Goal: Task Accomplishment & Management: Manage account settings

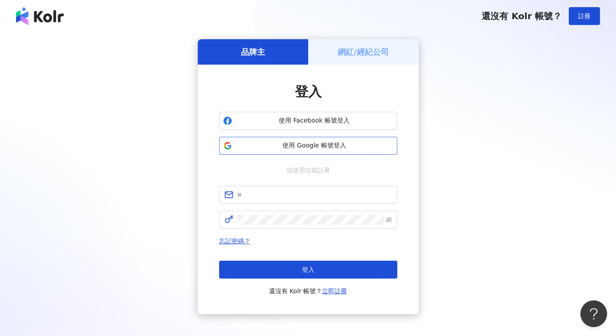
click at [301, 146] on span "使用 Google 帳號登入" at bounding box center [315, 145] width 158 height 9
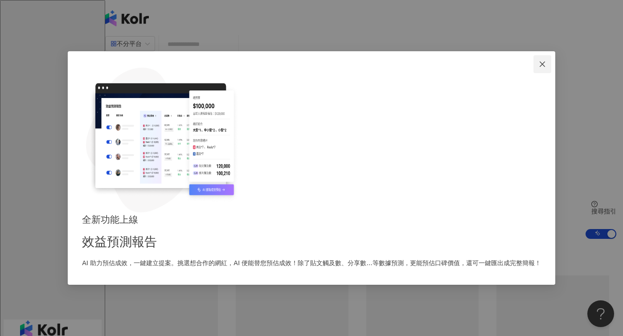
click at [538, 68] on icon "close" at bounding box center [541, 64] width 7 height 7
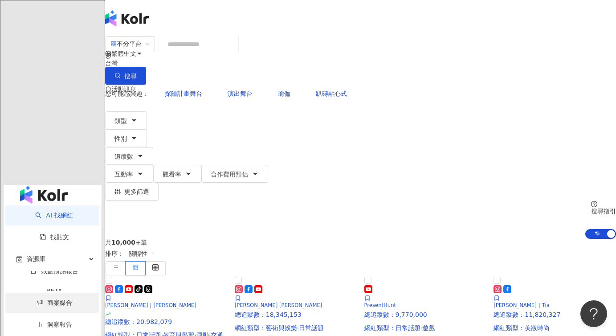
click at [62, 299] on link "商案媒合" at bounding box center [55, 302] width 36 height 7
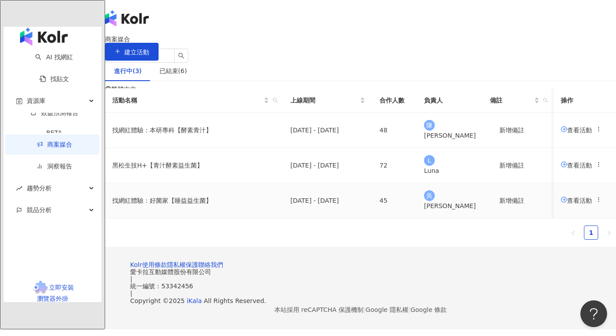
click at [595, 203] on icon at bounding box center [598, 199] width 6 height 6
click at [185, 81] on div "已結束(6)" at bounding box center [173, 71] width 45 height 20
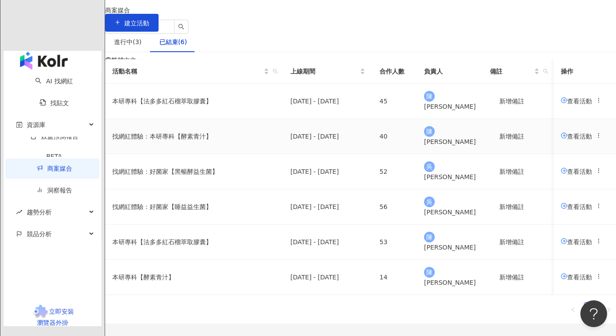
scroll to position [48, 0]
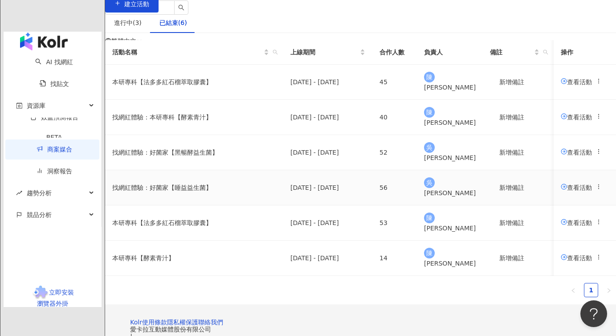
click at [210, 205] on td "找網紅體驗：好菌家【睡益益生菌】" at bounding box center [194, 187] width 178 height 35
click at [561, 155] on span "查看活動" at bounding box center [576, 151] width 31 height 7
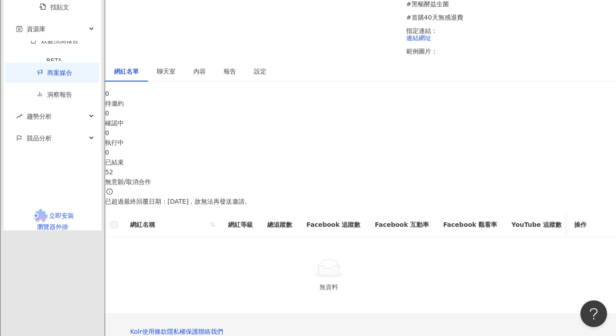
scroll to position [203, 0]
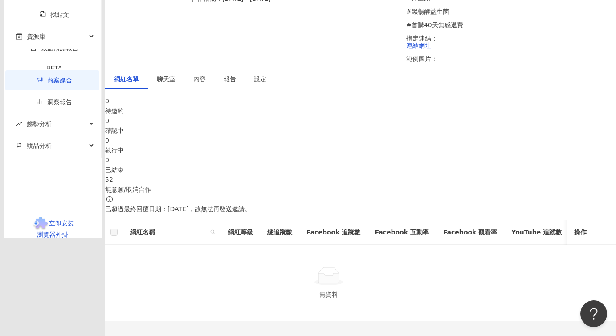
click at [172, 82] on span "聊天室" at bounding box center [166, 79] width 19 height 6
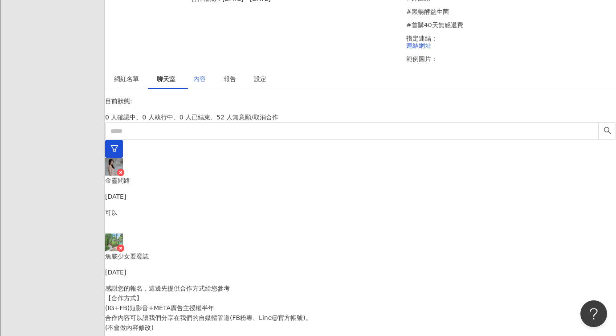
click at [212, 89] on div "內容" at bounding box center [199, 79] width 30 height 20
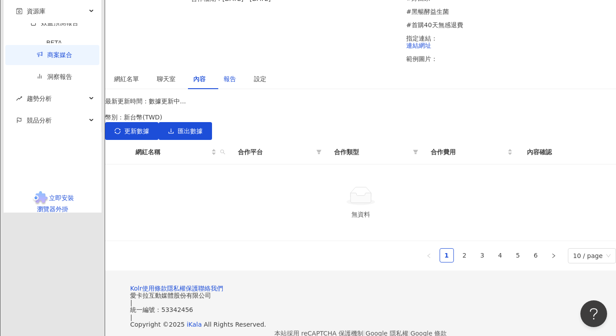
click at [236, 84] on div "報告" at bounding box center [230, 79] width 12 height 10
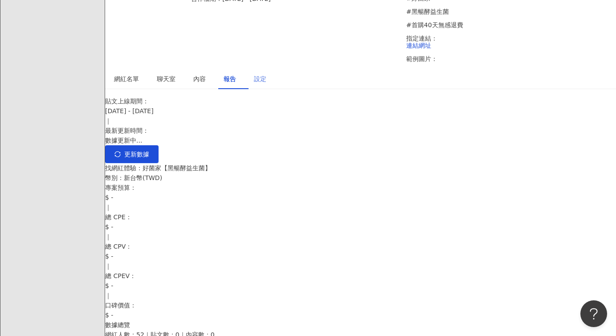
click at [275, 89] on div "設定" at bounding box center [260, 79] width 30 height 20
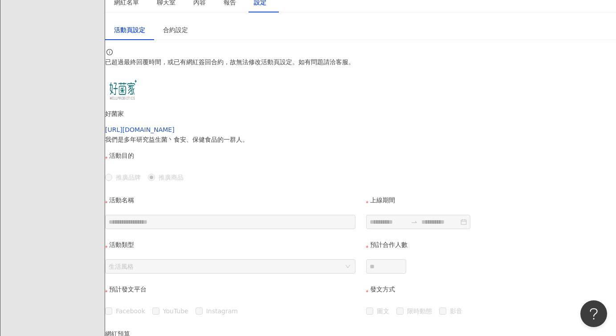
scroll to position [282, 0]
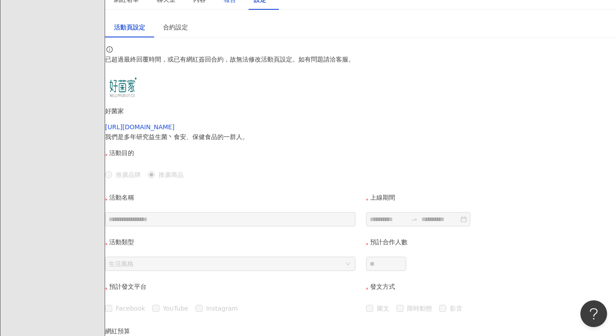
click at [236, 4] on div "報告" at bounding box center [230, 0] width 12 height 10
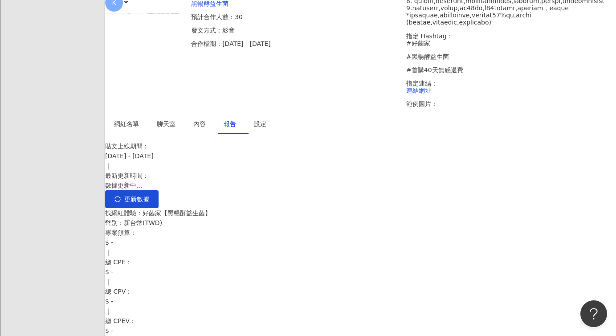
scroll to position [159, 0]
click at [212, 134] on div "內容" at bounding box center [199, 123] width 30 height 20
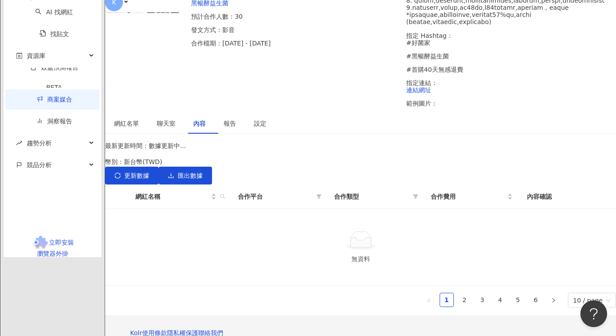
click at [175, 126] on span "聊天室" at bounding box center [166, 123] width 19 height 6
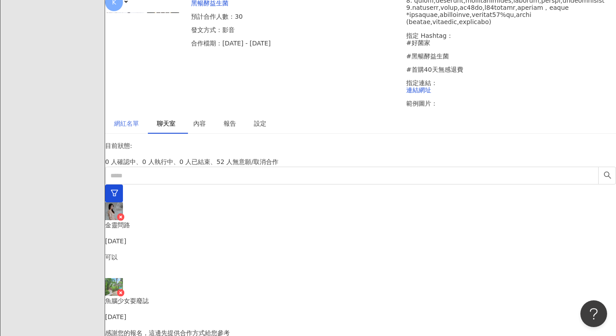
click at [129, 134] on div "網紅名單" at bounding box center [126, 123] width 43 height 20
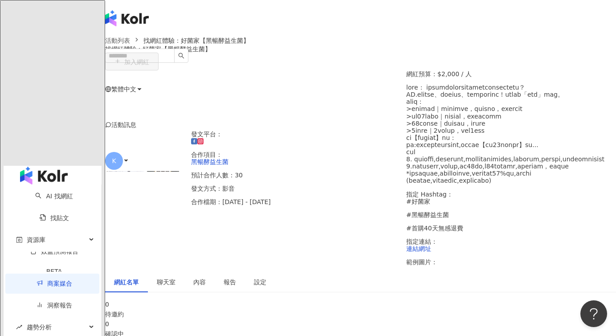
scroll to position [159, 0]
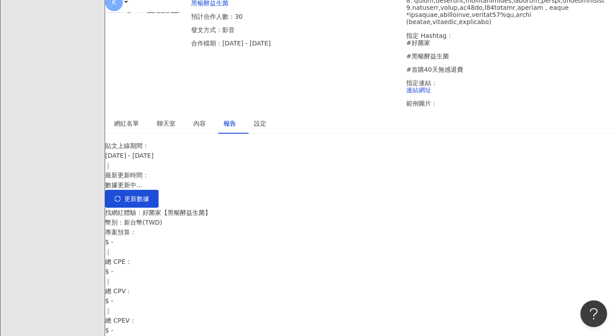
scroll to position [159, 0]
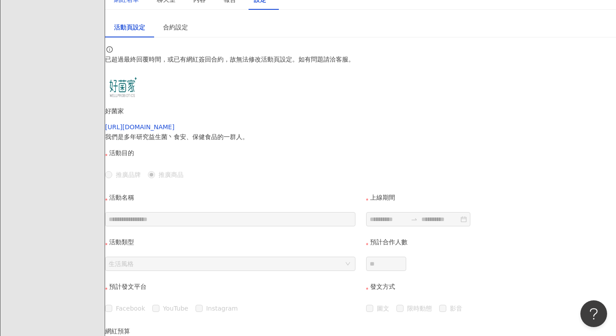
click at [139, 4] on div "網紅名單" at bounding box center [126, 0] width 25 height 10
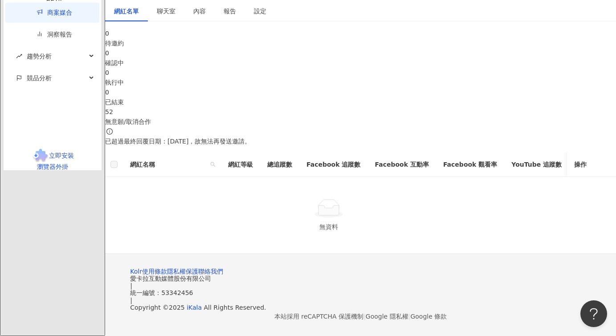
click at [175, 16] on div "聊天室" at bounding box center [166, 11] width 19 height 10
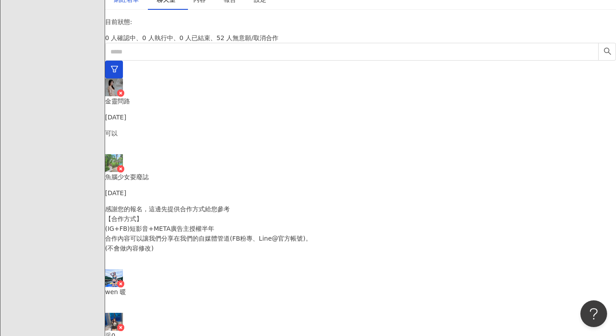
click at [139, 4] on div "網紅名單" at bounding box center [126, 0] width 25 height 10
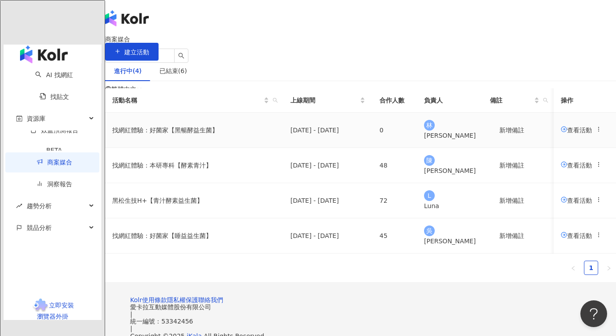
click at [371, 148] on td "2025/10/14 - 2025/11/30" at bounding box center [327, 130] width 89 height 35
click at [595, 132] on icon at bounding box center [598, 129] width 6 height 6
click at [482, 148] on td "林 林曉彤" at bounding box center [450, 130] width 66 height 35
click at [225, 148] on td "找網紅體驗：好菌家【黑暢酵益生菌】" at bounding box center [194, 130] width 178 height 35
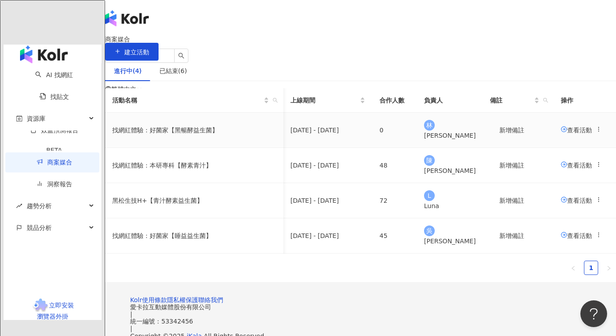
click at [561, 133] on span "查看活動" at bounding box center [576, 129] width 31 height 7
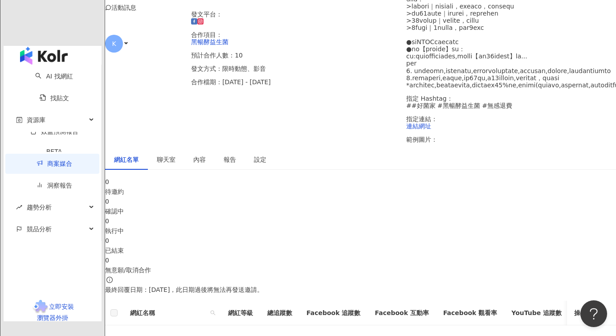
scroll to position [191, 0]
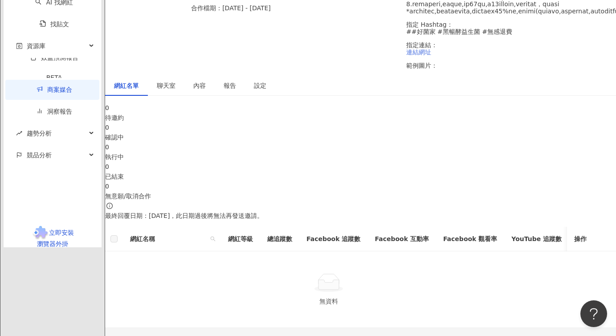
click at [431, 56] on link "連結網址" at bounding box center [418, 52] width 25 height 7
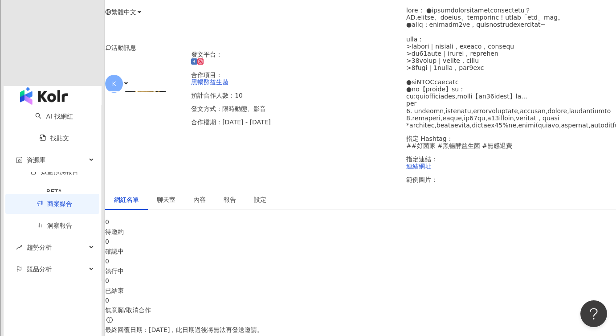
scroll to position [110, 0]
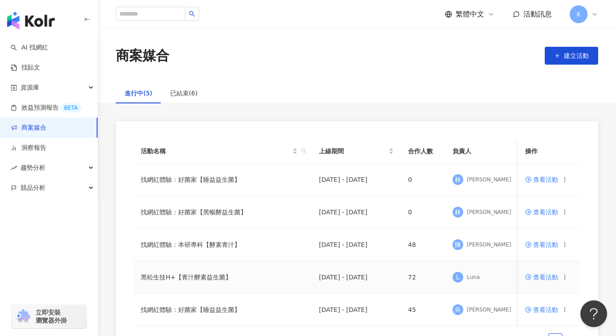
click at [543, 281] on td "查看活動" at bounding box center [549, 277] width 62 height 33
click at [543, 273] on td "查看活動" at bounding box center [549, 277] width 62 height 33
click at [542, 276] on span "查看活動" at bounding box center [541, 277] width 33 height 6
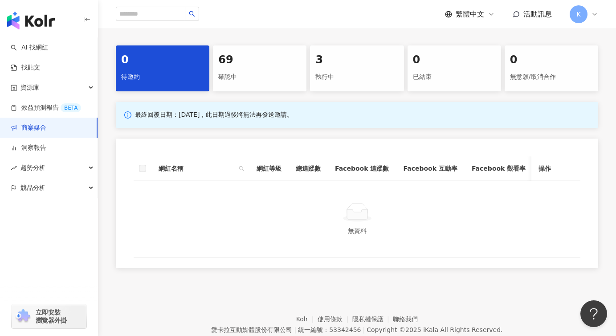
scroll to position [283, 0]
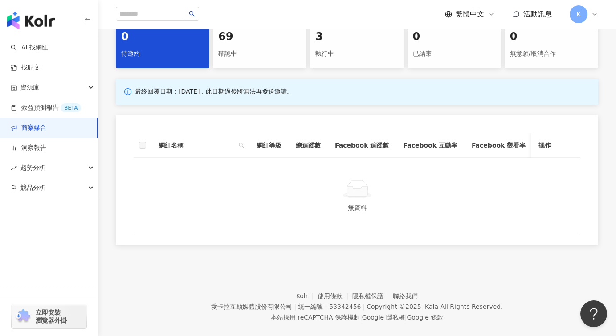
click at [253, 57] on div "確認中" at bounding box center [259, 53] width 83 height 15
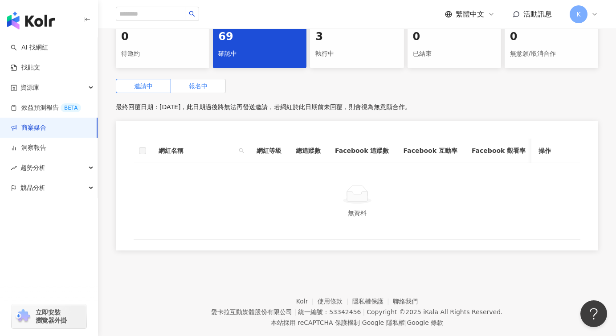
click at [220, 86] on label "報名中" at bounding box center [198, 86] width 55 height 14
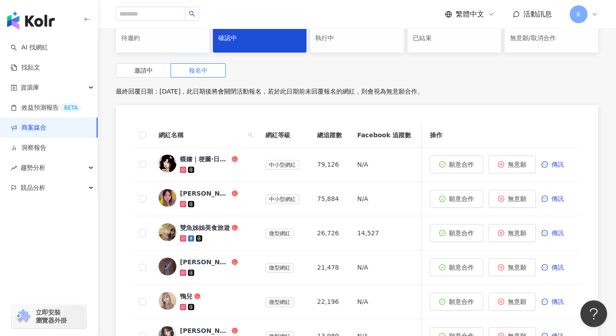
scroll to position [299, 0]
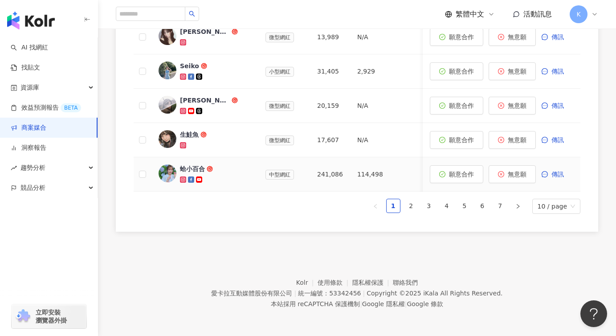
scroll to position [283, 0]
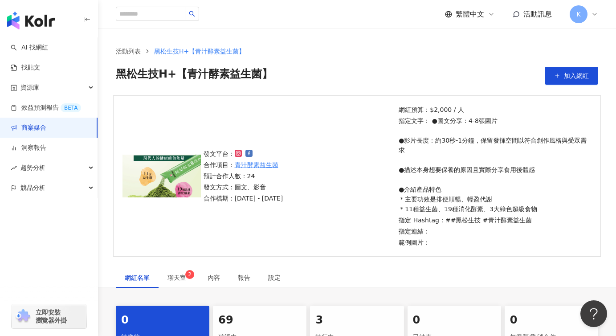
click at [153, 176] on img at bounding box center [161, 176] width 78 height 43
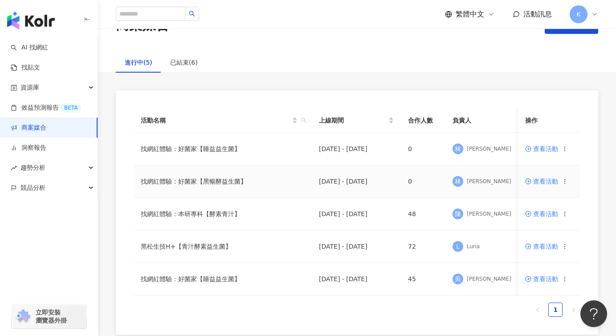
scroll to position [52, 0]
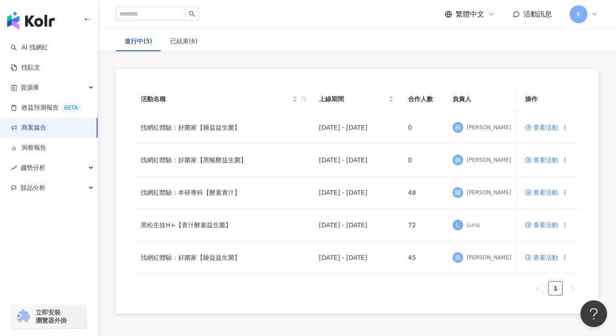
click at [401, 52] on div "進行中(5) 已結束(6) 活動名稱 上線期間 合作人數 負責人 備註 操作 找網紅體驗：好菌家【睡益益生菌】 2025/10/14 - 2026/1/31 …" at bounding box center [357, 172] width 518 height 282
click at [175, 49] on div "已結束(6)" at bounding box center [183, 41] width 45 height 20
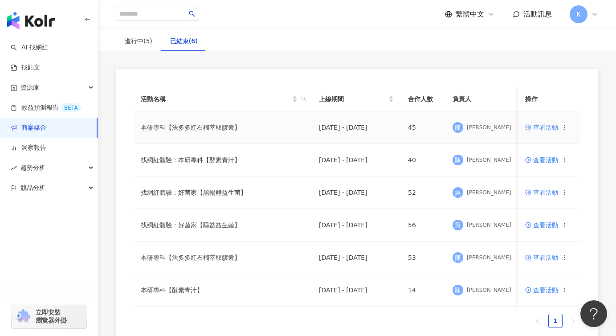
click at [185, 132] on td "本研專科【法多多紅石榴萃取膠囊】" at bounding box center [223, 127] width 178 height 33
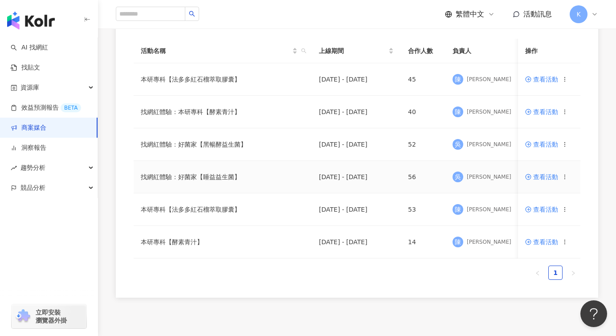
scroll to position [50, 0]
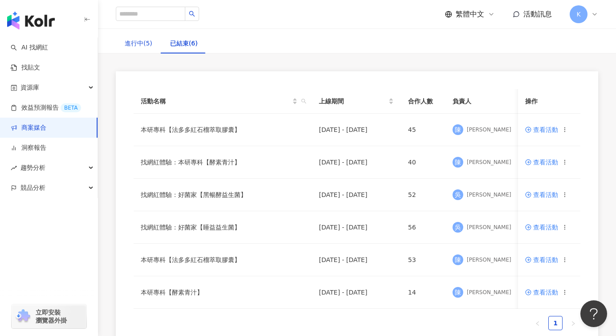
click at [143, 38] on div "進行中(5)" at bounding box center [139, 43] width 28 height 10
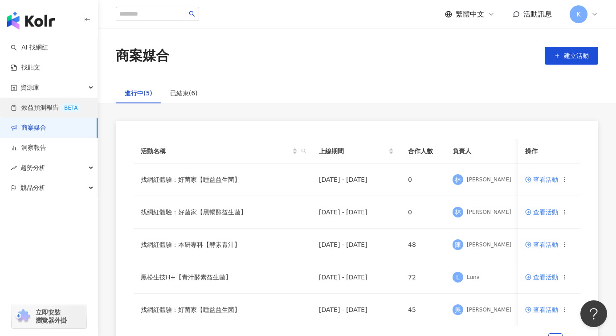
click at [43, 110] on link "效益預測報告 BETA" at bounding box center [46, 107] width 70 height 9
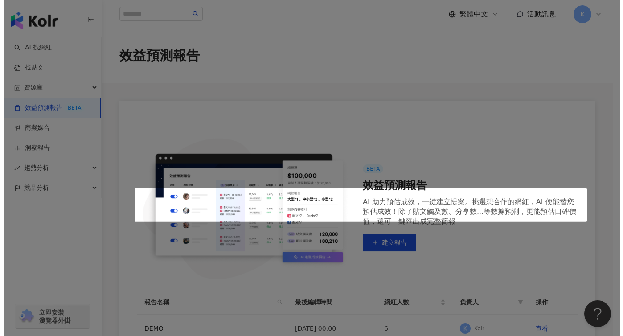
scroll to position [126, 0]
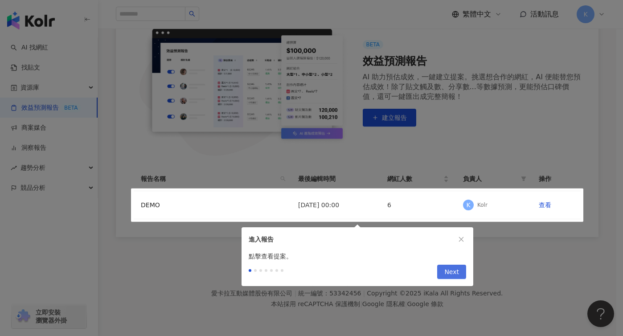
click at [450, 274] on span "Next" at bounding box center [451, 272] width 15 height 14
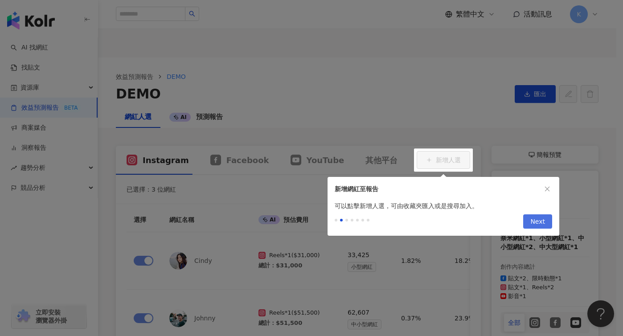
click at [540, 226] on span "Next" at bounding box center [537, 222] width 15 height 14
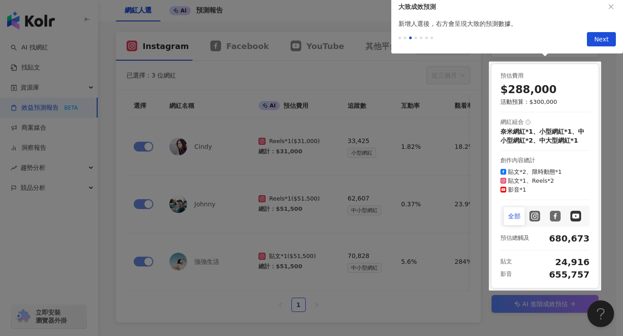
click at [552, 202] on div at bounding box center [311, 168] width 623 height 336
click at [609, 38] on div "Previous Next" at bounding box center [507, 41] width 232 height 25
click at [601, 36] on span "Next" at bounding box center [601, 40] width 15 height 14
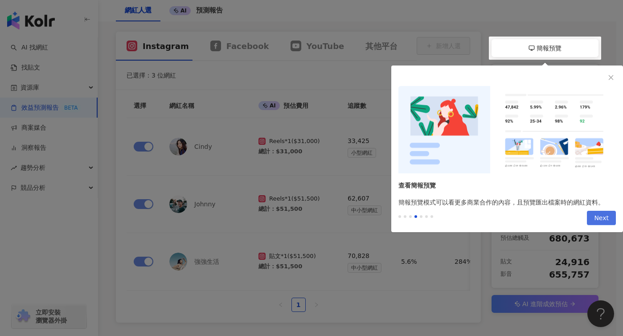
click at [602, 224] on span "Next" at bounding box center [601, 218] width 15 height 14
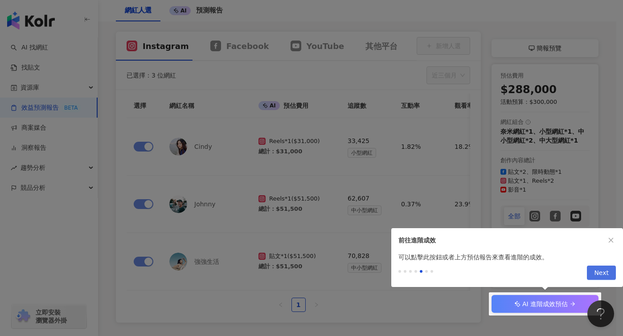
click at [600, 274] on span "Next" at bounding box center [601, 273] width 15 height 14
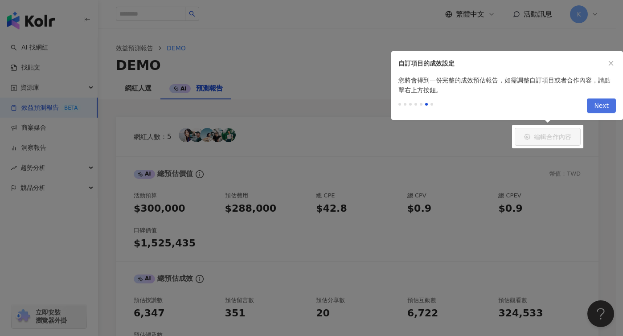
click at [609, 109] on button "Next" at bounding box center [601, 105] width 29 height 14
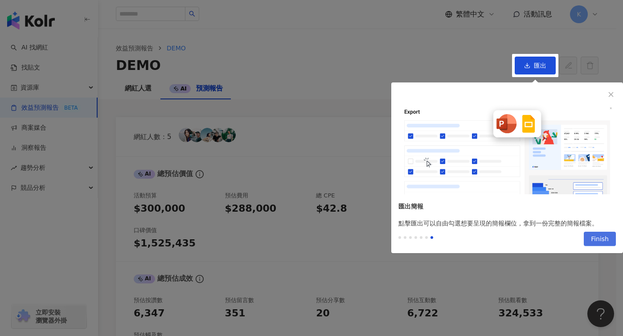
click at [595, 243] on span "Finish" at bounding box center [600, 239] width 18 height 14
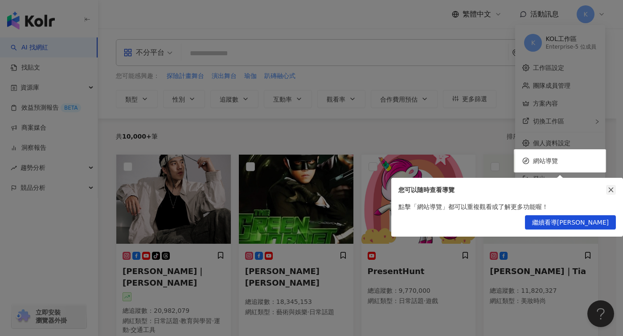
click at [611, 186] on button "button" at bounding box center [611, 190] width 10 height 10
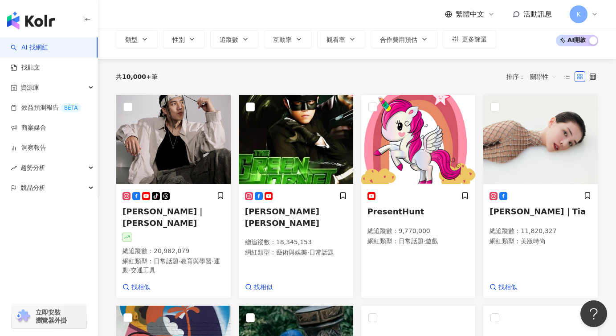
scroll to position [60, 0]
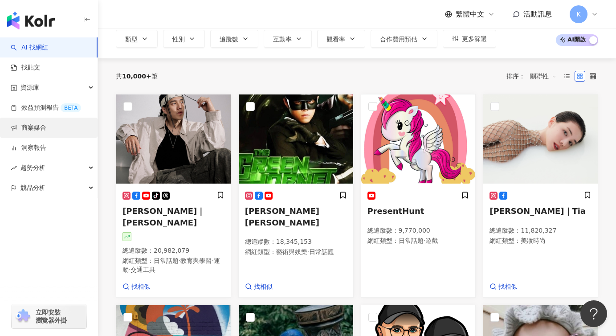
click at [46, 130] on link "商案媒合" at bounding box center [29, 127] width 36 height 9
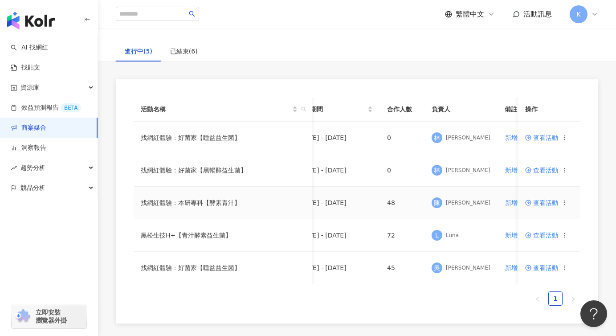
scroll to position [0, 31]
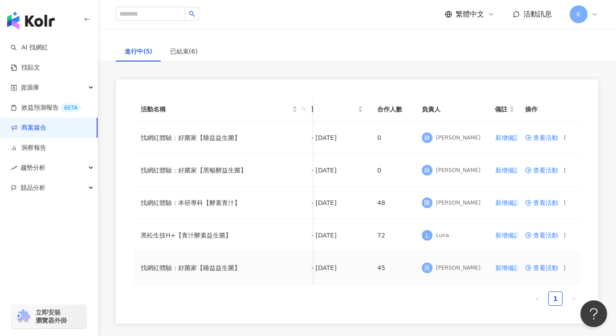
click at [564, 264] on td "查看活動" at bounding box center [549, 268] width 62 height 33
click at [547, 267] on span "查看活動" at bounding box center [541, 268] width 33 height 6
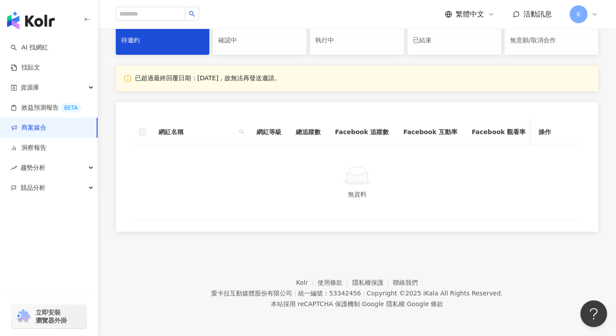
scroll to position [429, 0]
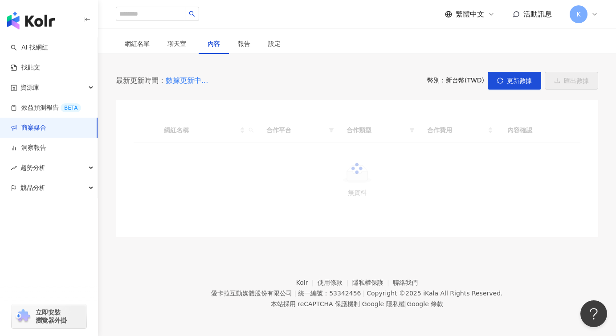
scroll to position [429, 0]
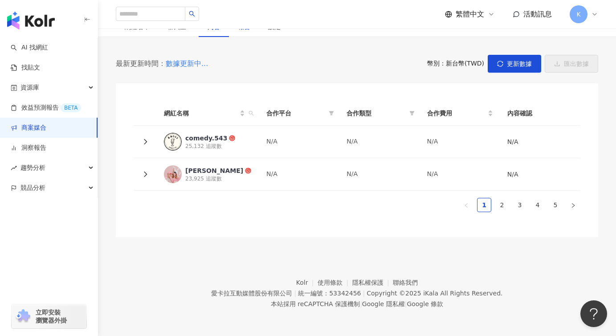
click at [238, 32] on div "報告" at bounding box center [244, 27] width 12 height 10
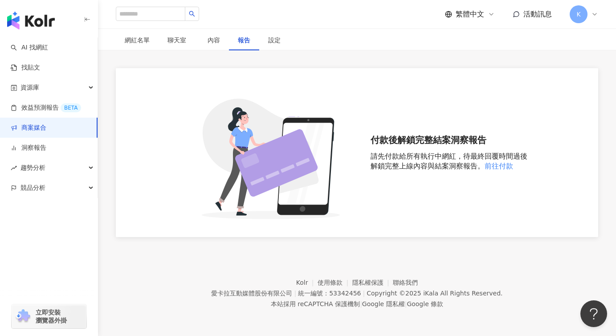
scroll to position [429, 0]
click at [264, 44] on div "設定" at bounding box center [274, 40] width 30 height 20
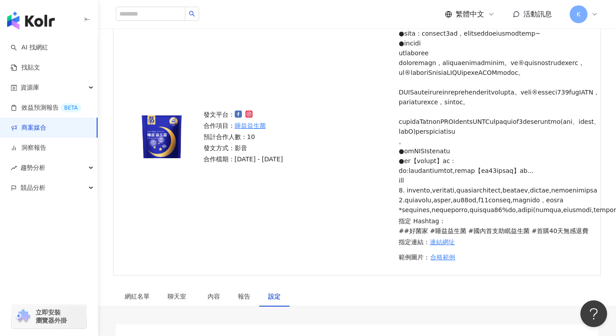
scroll to position [66, 0]
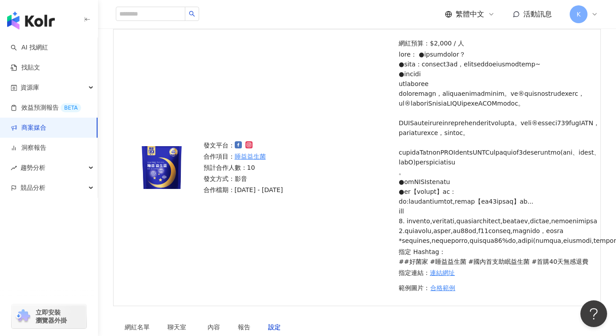
click at [35, 123] on link "商案媒合" at bounding box center [29, 127] width 36 height 9
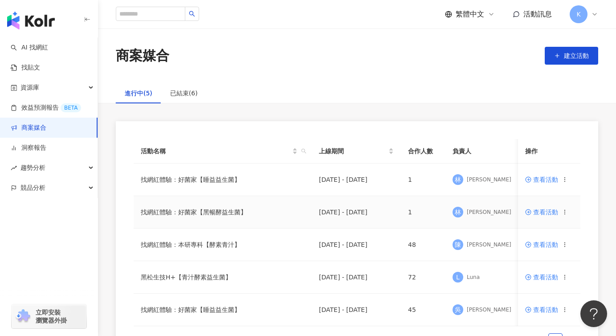
click at [269, 220] on td "找網紅體驗：好菌家【黑暢酵益生菌】" at bounding box center [223, 212] width 178 height 33
click at [543, 212] on span "查看活動" at bounding box center [541, 212] width 33 height 6
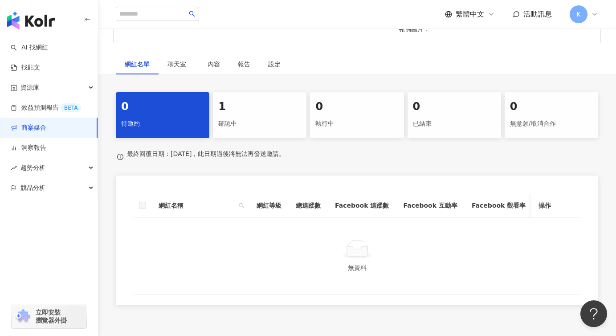
scroll to position [236, 0]
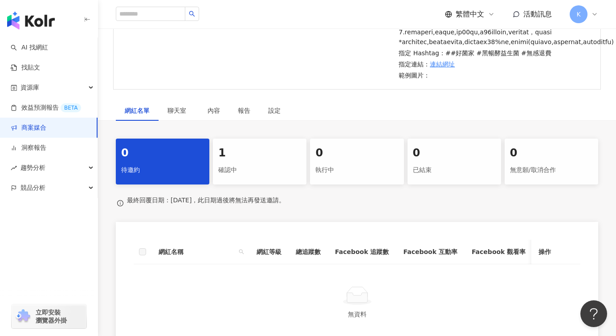
click at [261, 161] on div "1" at bounding box center [259, 153] width 83 height 15
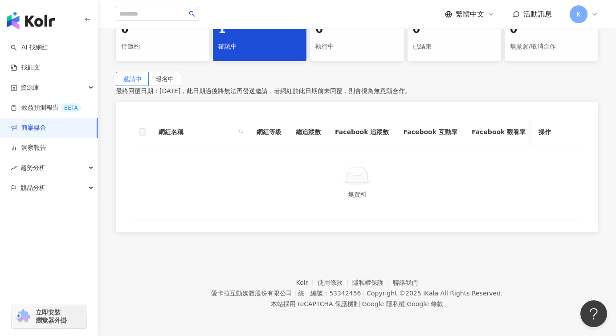
scroll to position [446, 0]
click at [181, 72] on label "報名中" at bounding box center [165, 79] width 33 height 14
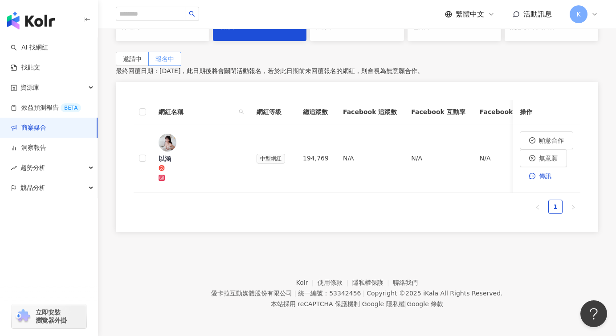
scroll to position [432, 0]
click at [185, 162] on div "以涵" at bounding box center [201, 158] width 84 height 9
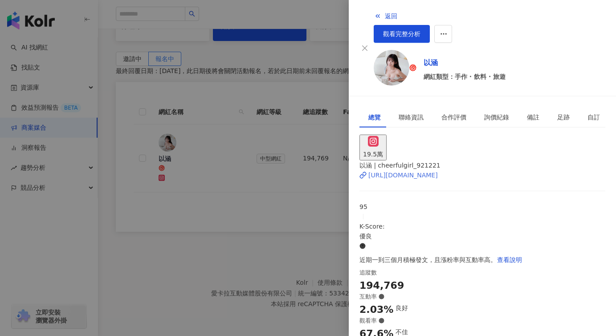
click at [438, 170] on div "[URL][DOMAIN_NAME]" at bounding box center [402, 175] width 69 height 10
click at [277, 109] on div at bounding box center [308, 168] width 616 height 336
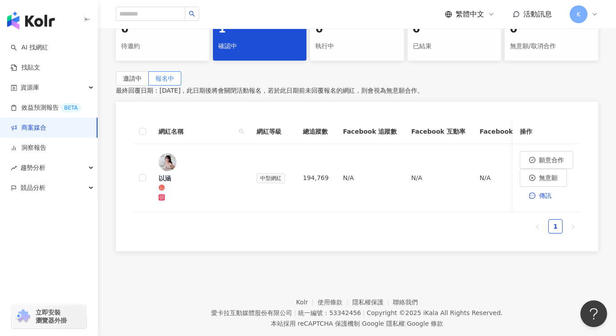
scroll to position [367, 0]
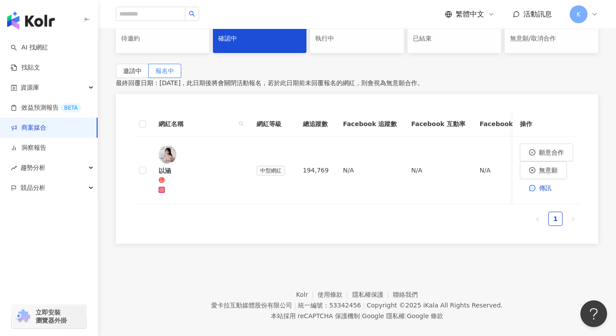
click at [277, 46] on div "確認中" at bounding box center [259, 38] width 83 height 15
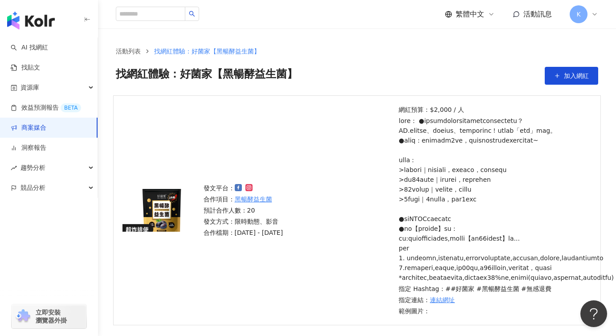
scroll to position [365, 0]
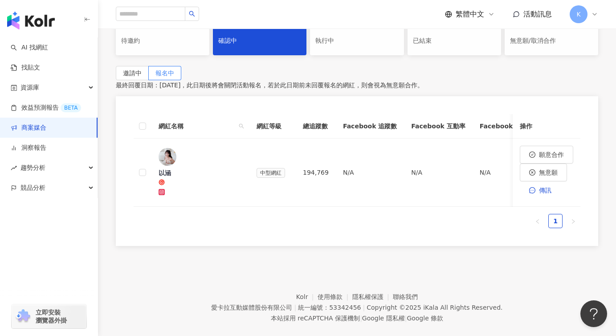
scroll to position [432, 0]
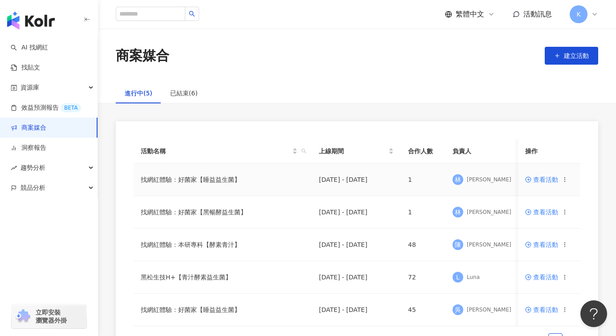
click at [540, 180] on span "查看活動" at bounding box center [541, 179] width 33 height 6
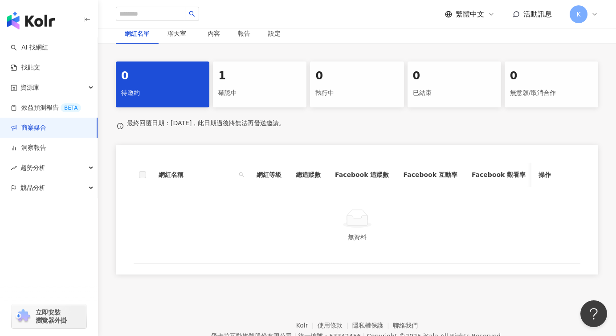
scroll to position [354, 0]
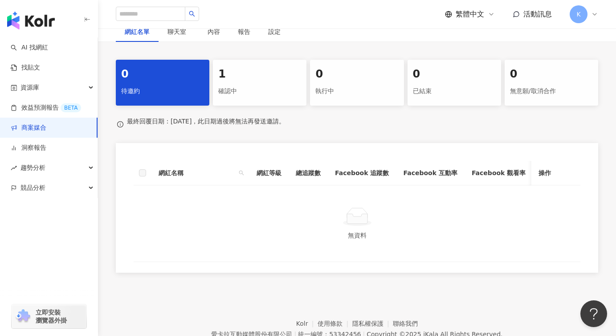
click at [247, 99] on div "確認中" at bounding box center [259, 91] width 83 height 15
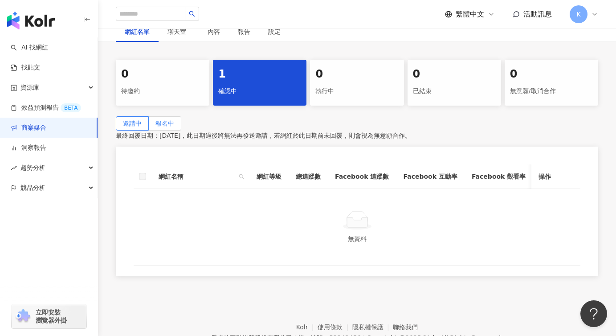
click at [181, 130] on label "報名中" at bounding box center [165, 123] width 33 height 14
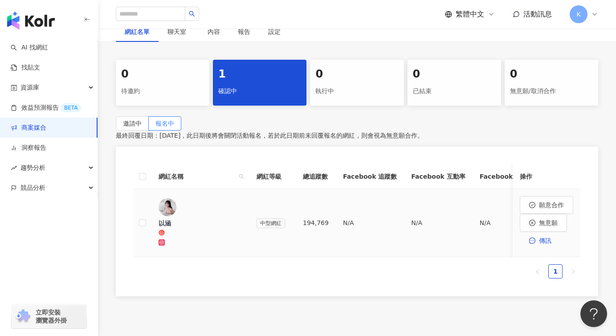
click at [183, 228] on div "以涵" at bounding box center [201, 223] width 84 height 9
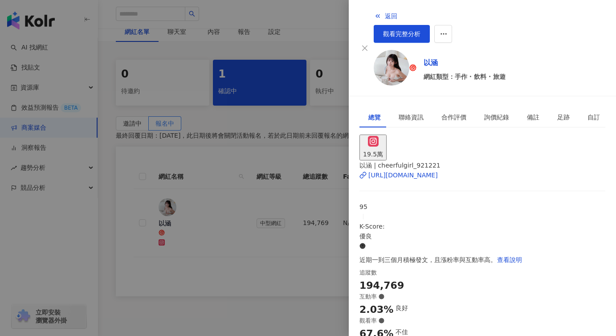
click at [326, 33] on div at bounding box center [308, 168] width 616 height 336
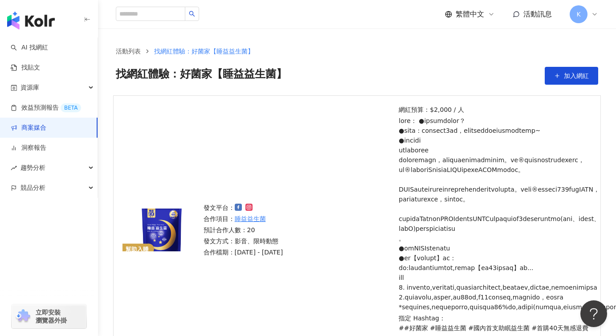
click at [585, 17] on span "K" at bounding box center [579, 14] width 18 height 18
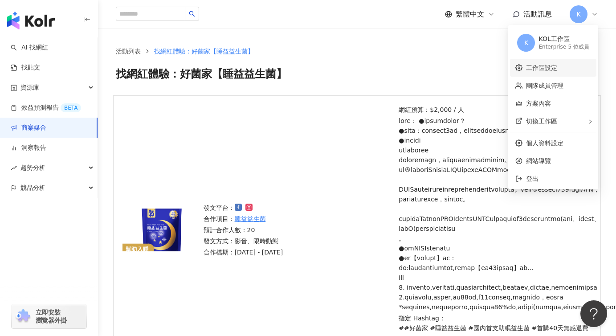
click at [557, 71] on link "工作區設定" at bounding box center [541, 67] width 31 height 7
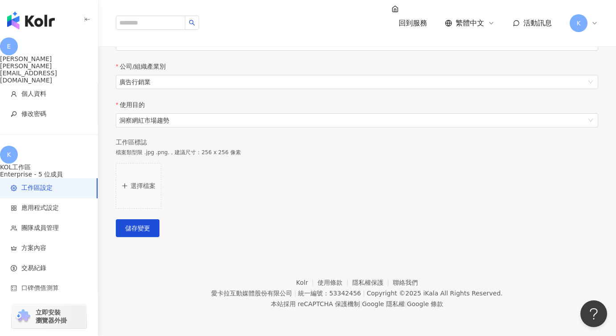
scroll to position [234, 0]
click at [57, 224] on span "團隊成員管理" at bounding box center [39, 228] width 37 height 9
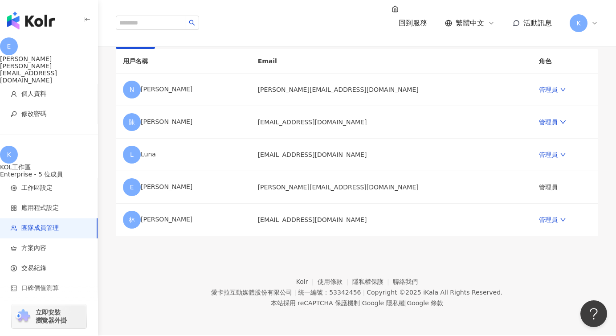
scroll to position [150, 0]
click at [60, 204] on span "應用程式設定" at bounding box center [51, 208] width 80 height 9
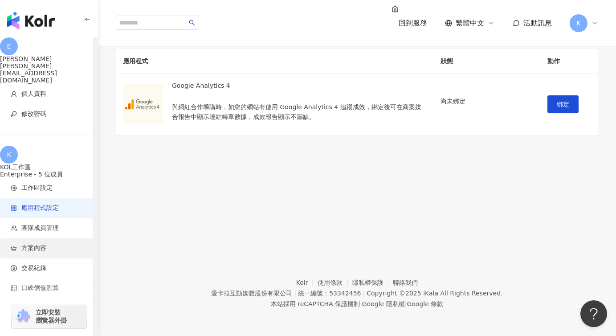
click at [51, 244] on span "方案內容" at bounding box center [51, 248] width 80 height 9
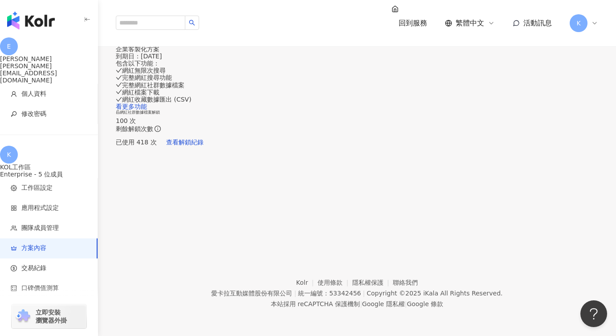
click at [593, 22] on icon at bounding box center [595, 23] width 4 height 2
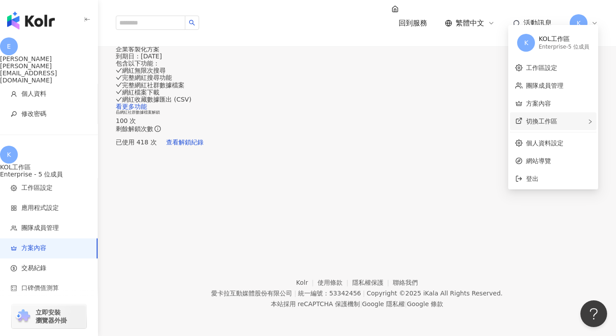
click at [555, 127] on div "切換工作區" at bounding box center [553, 121] width 86 height 18
click at [555, 145] on link "個人資料設定" at bounding box center [544, 142] width 37 height 7
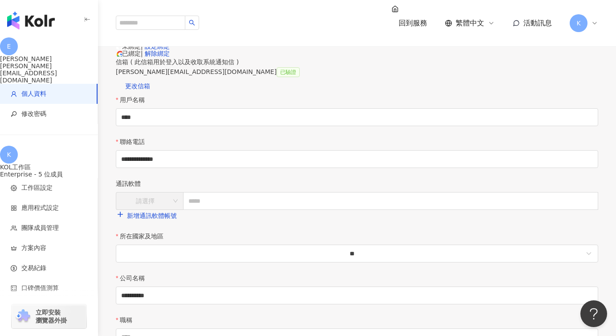
click at [330, 36] on div "個人資料" at bounding box center [357, 32] width 482 height 7
